Goal: Transaction & Acquisition: Purchase product/service

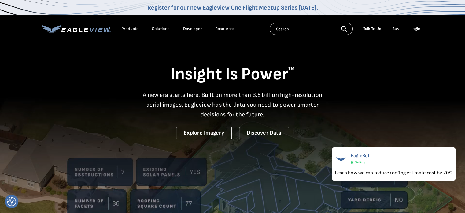
click at [415, 28] on div "Login" at bounding box center [416, 29] width 10 height 6
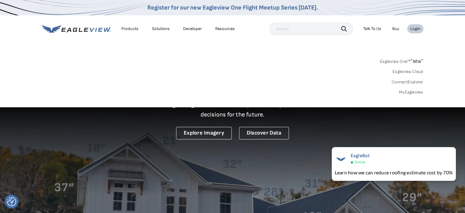
click at [394, 29] on link "Buy" at bounding box center [395, 29] width 7 height 6
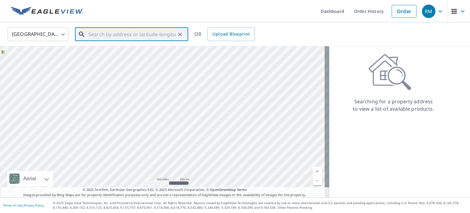
click at [147, 35] on input "text" at bounding box center [131, 34] width 87 height 17
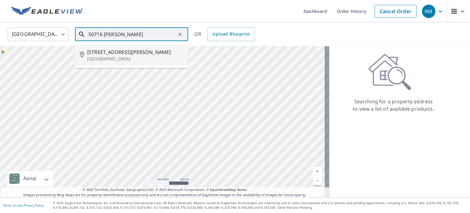
click at [125, 55] on span "[STREET_ADDRESS][PERSON_NAME]" at bounding box center [135, 51] width 96 height 7
type input "[STREET_ADDRESS][PERSON_NAME]"
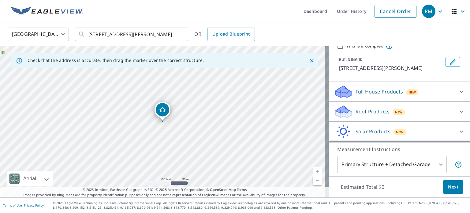
scroll to position [46, 0]
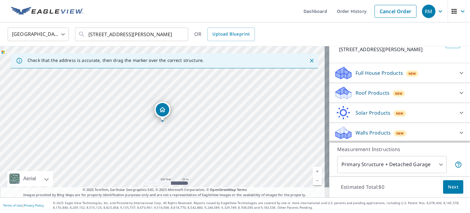
drag, startPoint x: 382, startPoint y: 87, endPoint x: 372, endPoint y: 92, distance: 11.4
click at [372, 92] on div "Roof Products New" at bounding box center [394, 93] width 120 height 14
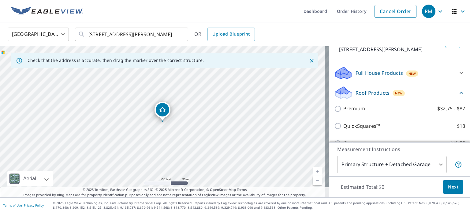
drag, startPoint x: 372, startPoint y: 92, endPoint x: 463, endPoint y: 146, distance: 106.0
click at [463, 146] on div "PROPERTY TYPE Residential Commercial Multi-Family This is a complex BUILDING ID…" at bounding box center [399, 121] width 141 height 151
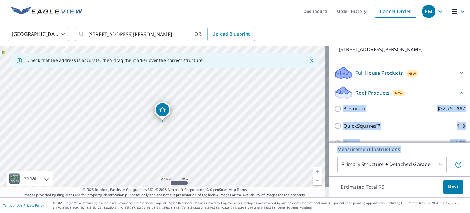
drag, startPoint x: 463, startPoint y: 146, endPoint x: 462, endPoint y: 98, distance: 48.0
click at [462, 98] on div "PROPERTY TYPE Residential Commercial Multi-Family This is a complex BUILDING ID…" at bounding box center [399, 121] width 141 height 151
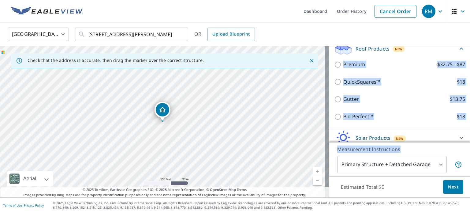
scroll to position [97, 0]
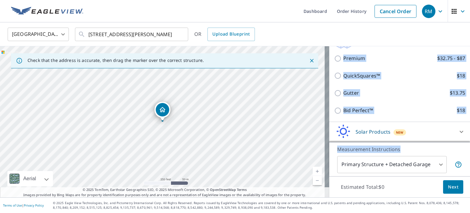
click at [421, 114] on div "Bid Perfect™ $18" at bounding box center [399, 110] width 131 height 17
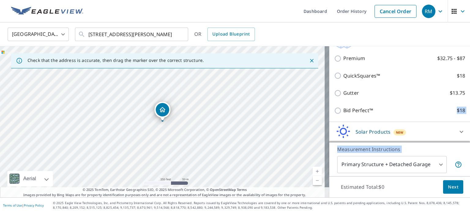
scroll to position [115, 0]
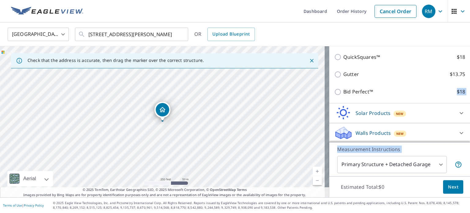
drag, startPoint x: 421, startPoint y: 114, endPoint x: 469, endPoint y: 166, distance: 71.7
click at [469, 166] on div "Dashboard Order History Cancel Order RM [GEOGRAPHIC_DATA] [GEOGRAPHIC_DATA] ​ […" at bounding box center [235, 106] width 470 height 213
click at [430, 166] on body "RM RM Dashboard Order History Cancel Order RM [GEOGRAPHIC_DATA] [GEOGRAPHIC_DAT…" at bounding box center [235, 106] width 470 height 213
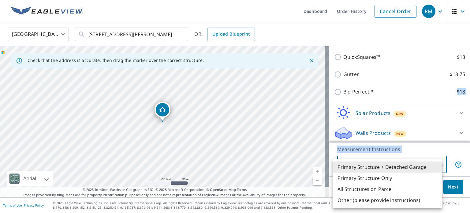
click at [430, 166] on li "Primary Structure + Detached Garage" at bounding box center [388, 166] width 110 height 11
drag, startPoint x: 430, startPoint y: 166, endPoint x: 440, endPoint y: 113, distance: 53.5
click at [440, 113] on body "RM RM Dashboard Order History Cancel Order RM [GEOGRAPHIC_DATA] [GEOGRAPHIC_DAT…" at bounding box center [235, 106] width 470 height 213
drag, startPoint x: 440, startPoint y: 113, endPoint x: 359, endPoint y: 86, distance: 84.5
click at [359, 86] on div at bounding box center [235, 106] width 470 height 213
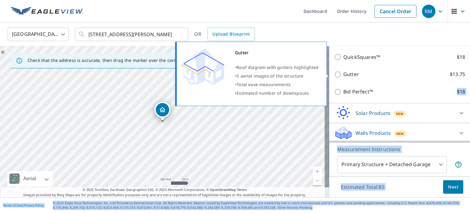
drag, startPoint x: 359, startPoint y: 86, endPoint x: 425, endPoint y: 95, distance: 65.7
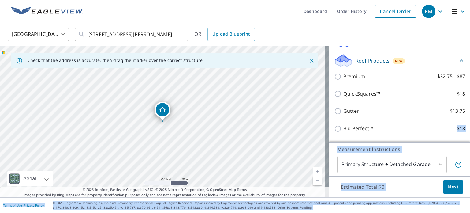
scroll to position [79, 0]
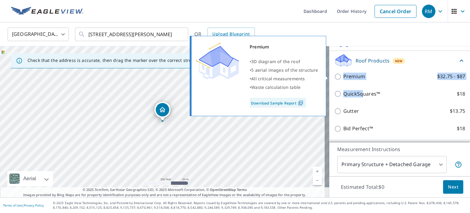
drag, startPoint x: 358, startPoint y: 93, endPoint x: 333, endPoint y: 75, distance: 30.5
click at [334, 75] on div "Premium $32.75 - $87 QuickSquares™ $18 Gutter $13.75 Bid Perfect™ $18" at bounding box center [399, 102] width 131 height 69
click at [334, 75] on input "Premium $32.75 - $87" at bounding box center [338, 76] width 9 height 7
checkbox input "true"
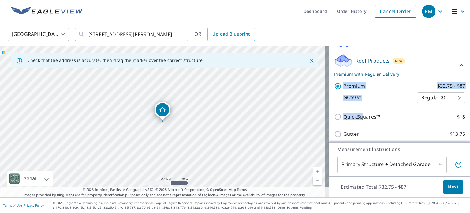
drag, startPoint x: 333, startPoint y: 75, endPoint x: 404, endPoint y: 88, distance: 72.1
click at [404, 88] on div "Roof Products New Premium with Regular Delivery Premium $32.75 - $87 Delivery R…" at bounding box center [399, 107] width 141 height 112
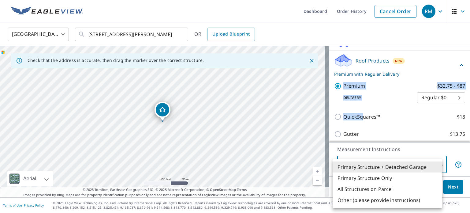
drag, startPoint x: 427, startPoint y: 168, endPoint x: 447, endPoint y: 184, distance: 25.2
click at [447, 184] on body "RM RM Dashboard Order History Cancel Order RM [GEOGRAPHIC_DATA] [GEOGRAPHIC_DAT…" at bounding box center [235, 106] width 470 height 213
click at [447, 184] on div at bounding box center [235, 106] width 470 height 213
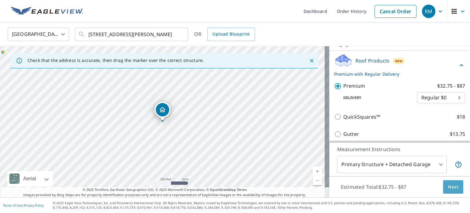
click at [448, 185] on span "Next" at bounding box center [453, 187] width 10 height 8
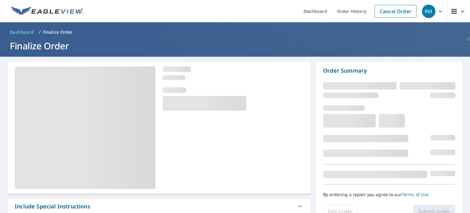
drag, startPoint x: 448, startPoint y: 185, endPoint x: 461, endPoint y: 92, distance: 94.5
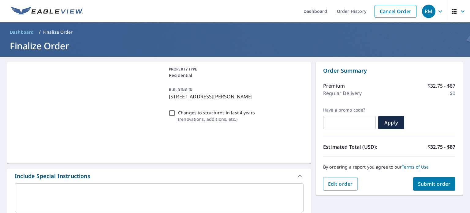
drag, startPoint x: 461, startPoint y: 92, endPoint x: 467, endPoint y: 71, distance: 21.8
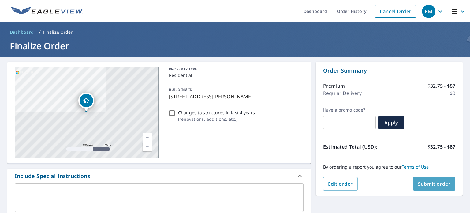
click at [428, 185] on span "Submit order" at bounding box center [434, 183] width 33 height 7
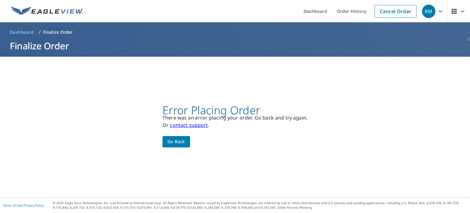
click at [173, 139] on span "Go back" at bounding box center [176, 142] width 18 height 8
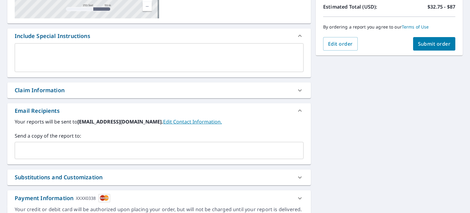
scroll to position [146, 0]
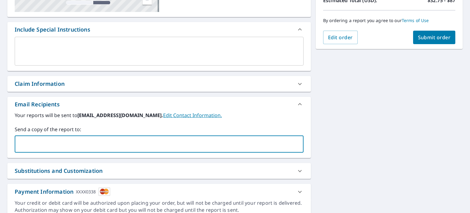
click at [178, 141] on input "text" at bounding box center [154, 144] width 274 height 12
type input "[PERSON_NAME][EMAIL_ADDRESS][DOMAIN_NAME]"
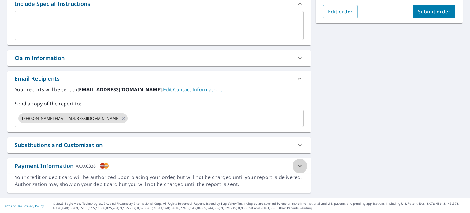
click at [296, 162] on icon at bounding box center [299, 165] width 7 height 7
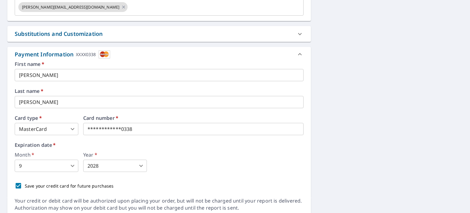
scroll to position [307, 0]
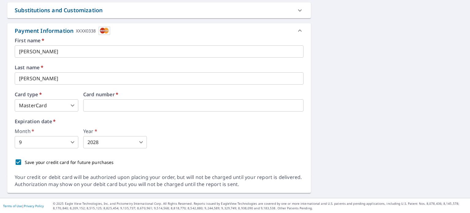
drag, startPoint x: 143, startPoint y: 104, endPoint x: 65, endPoint y: 110, distance: 77.9
click at [109, 110] on iframe at bounding box center [193, 105] width 220 height 12
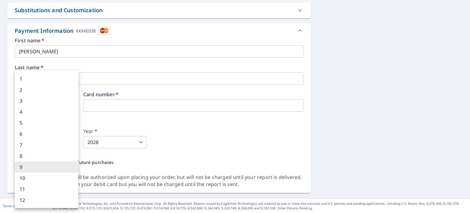
click at [69, 142] on body "RM RM Dashboard Order History Cancel Order RM Dashboard / Finalize Order Finali…" at bounding box center [235, 106] width 470 height 213
click at [53, 80] on li "1" at bounding box center [47, 78] width 64 height 11
type input "1"
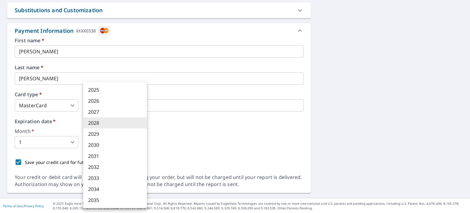
click at [117, 140] on body "RM RM Dashboard Order History Cancel Order RM Dashboard / Finalize Order Finali…" at bounding box center [235, 106] width 470 height 213
click at [116, 146] on li "2030" at bounding box center [115, 144] width 64 height 11
type input "2030"
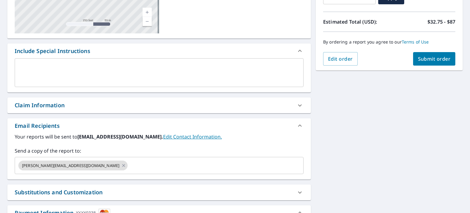
scroll to position [122, 0]
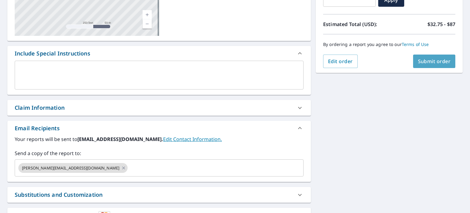
click at [437, 60] on span "Submit order" at bounding box center [434, 61] width 33 height 7
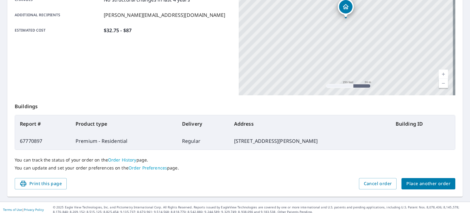
scroll to position [143, 0]
drag, startPoint x: 353, startPoint y: 172, endPoint x: 110, endPoint y: 205, distance: 245.1
click at [110, 205] on div "Dashboard Order History Order RM Order Submitted Order details Product type Pre…" at bounding box center [235, 106] width 470 height 213
drag, startPoint x: 326, startPoint y: 102, endPoint x: 291, endPoint y: 166, distance: 73.1
click at [291, 166] on div "Order details Product type Premium - Residential Delivery method Regular Delive…" at bounding box center [234, 57] width 455 height 278
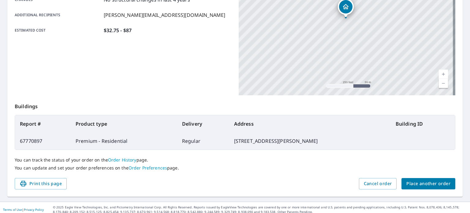
click at [291, 166] on p "You can update and set your order preferences on the Order Preferences page." at bounding box center [235, 168] width 441 height 6
drag, startPoint x: 291, startPoint y: 166, endPoint x: 246, endPoint y: 172, distance: 45.4
click at [246, 172] on div "You can track the status of your order on the Order History page. You can updat…" at bounding box center [235, 164] width 441 height 28
drag, startPoint x: 246, startPoint y: 172, endPoint x: 243, endPoint y: 177, distance: 6.6
click at [243, 177] on div "Order details Product type Premium - Residential Delivery method Regular Delive…" at bounding box center [234, 57] width 455 height 278
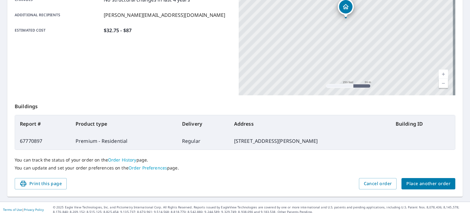
click at [243, 178] on div "Print this page Cancel order Place another order" at bounding box center [235, 183] width 441 height 11
